Goal: Navigation & Orientation: Find specific page/section

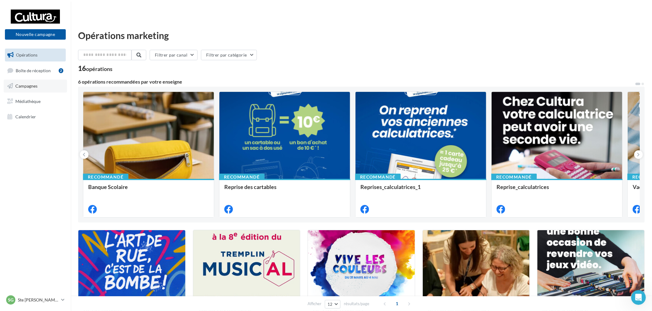
click at [37, 87] on span "Campagnes" at bounding box center [26, 85] width 22 height 5
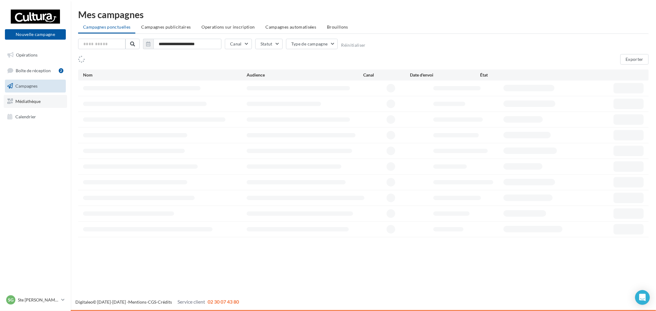
click at [31, 101] on span "Médiathèque" at bounding box center [27, 101] width 25 height 5
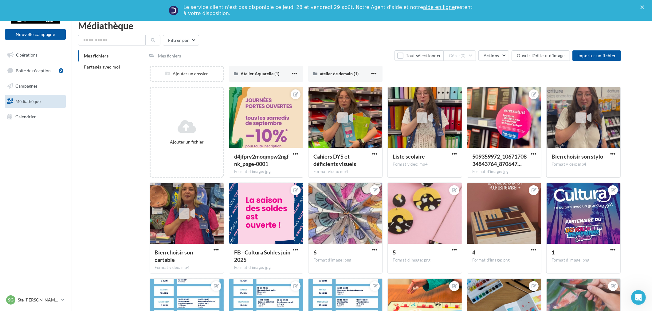
click at [43, 306] on div "SG Ste [PERSON_NAME] des Bois [EMAIL_ADDRESS][DOMAIN_NAME]" at bounding box center [35, 302] width 71 height 17
click at [44, 303] on div "SG Ste [PERSON_NAME] des Bois [EMAIL_ADDRESS][DOMAIN_NAME]" at bounding box center [32, 299] width 53 height 9
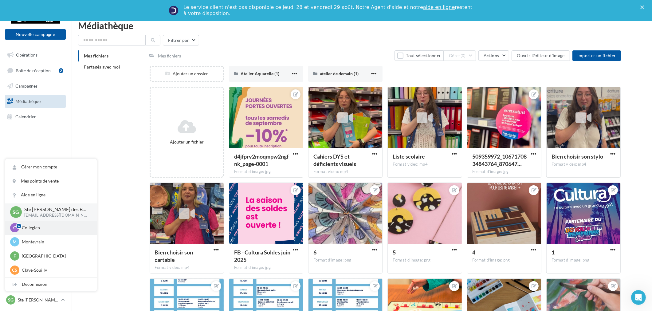
click at [51, 232] on div "C Collegien [EMAIL_ADDRESS][DOMAIN_NAME]" at bounding box center [51, 227] width 82 height 9
